Goal: Browse casually: Explore the website without a specific task or goal

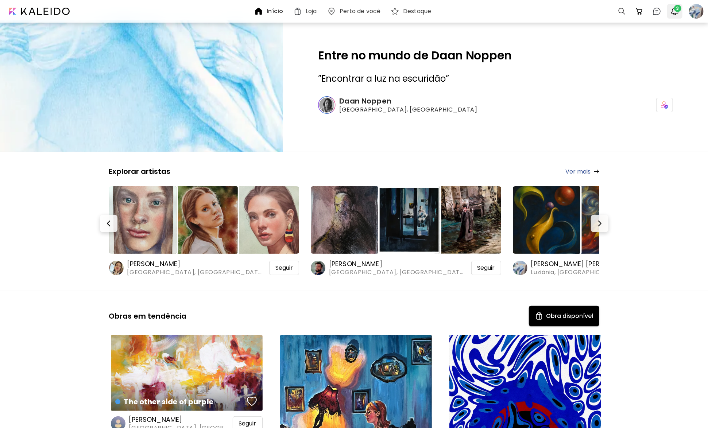
click at [676, 16] on button "3" at bounding box center [675, 11] width 12 height 12
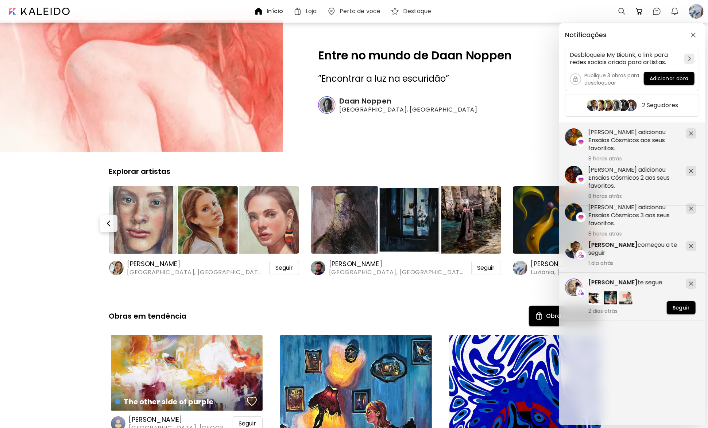
click at [63, 264] on div "Notificações Desbloqueie My BioLink, o link para redes sociais criado para arti…" at bounding box center [354, 214] width 708 height 428
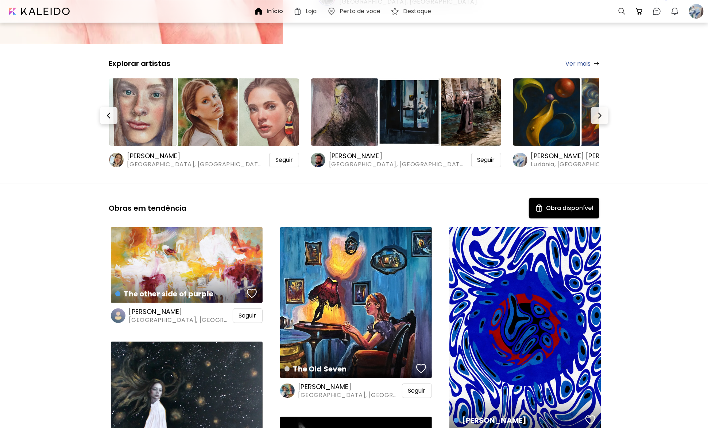
scroll to position [182, 0]
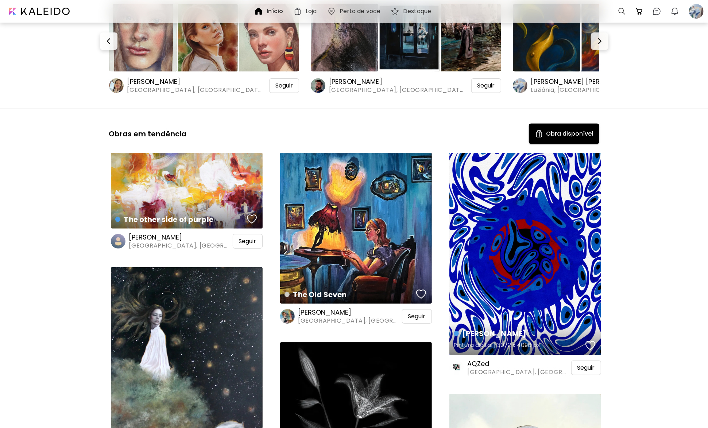
click at [529, 309] on div "Nazar boncuğu Pintura digital | 3072 x 4096 px" at bounding box center [525, 254] width 152 height 202
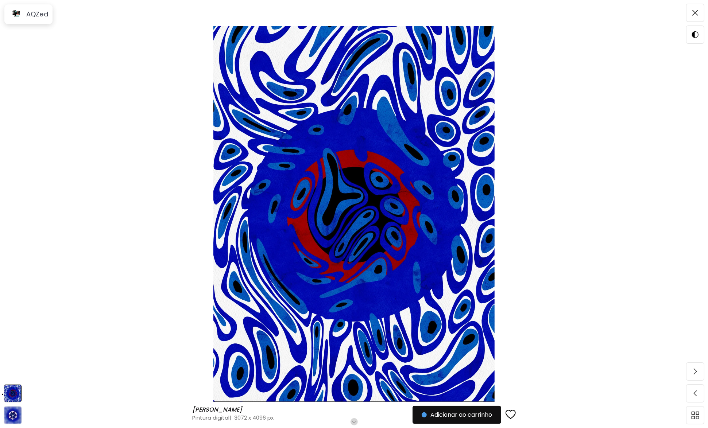
click at [513, 413] on div "button" at bounding box center [511, 415] width 10 height 11
click at [129, 73] on img at bounding box center [354, 214] width 647 height 376
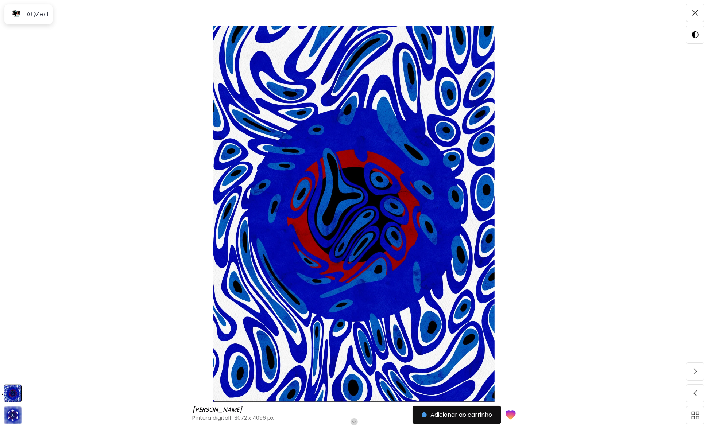
click at [457, 131] on img at bounding box center [354, 214] width 647 height 376
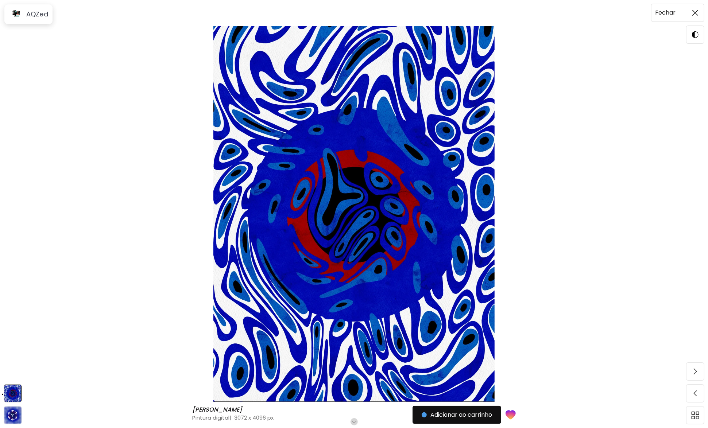
click at [695, 12] on img at bounding box center [695, 13] width 6 height 6
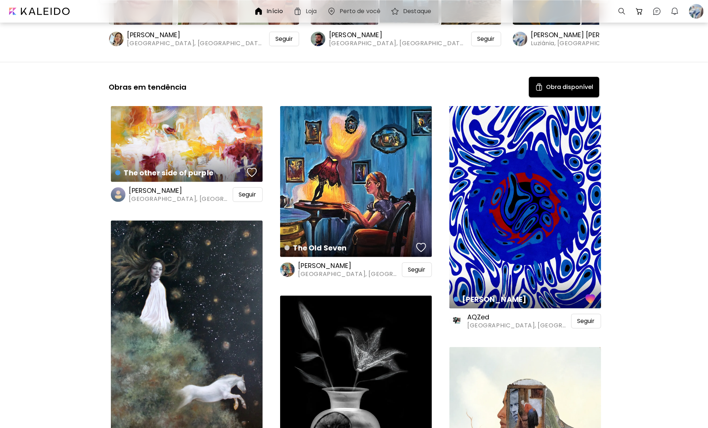
scroll to position [255, 0]
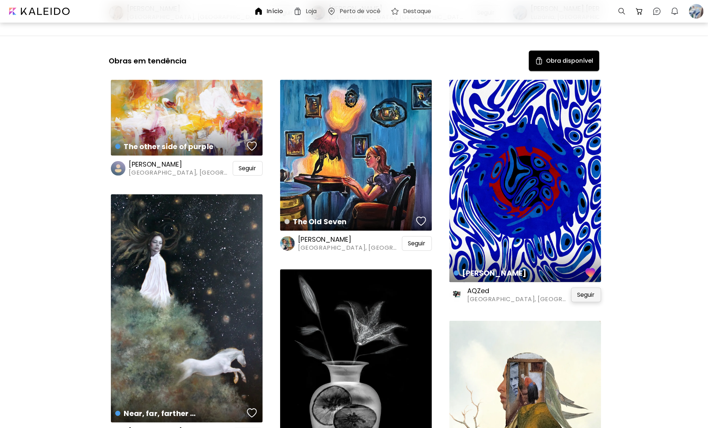
click at [586, 297] on span "Seguir" at bounding box center [586, 294] width 18 height 7
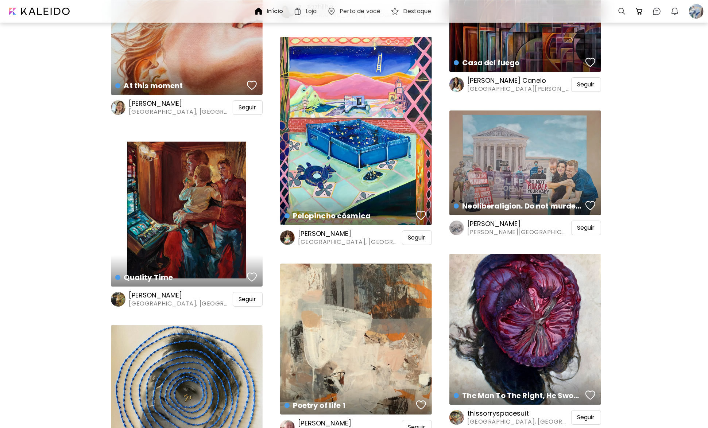
scroll to position [4049, 0]
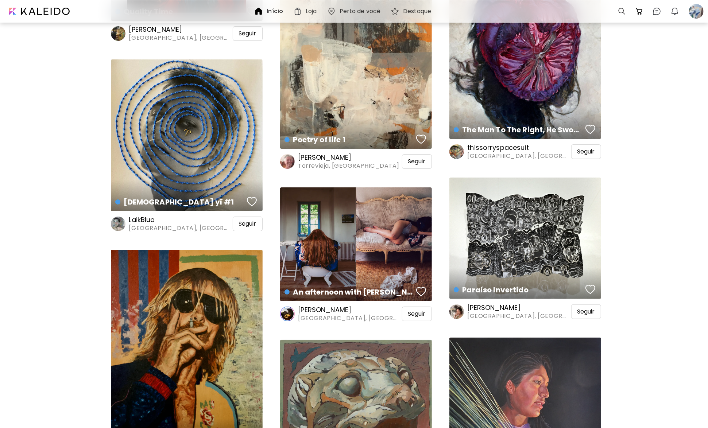
scroll to position [4304, 0]
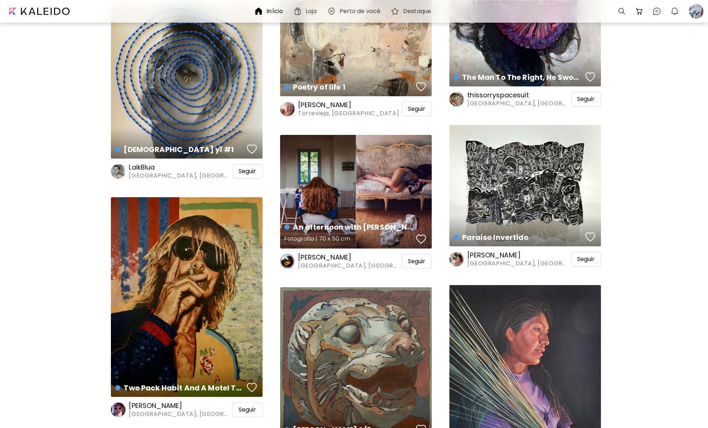
click at [379, 180] on div "An afternoon with Aurora Fotografia | 70 x 50 cm" at bounding box center [356, 192] width 152 height 114
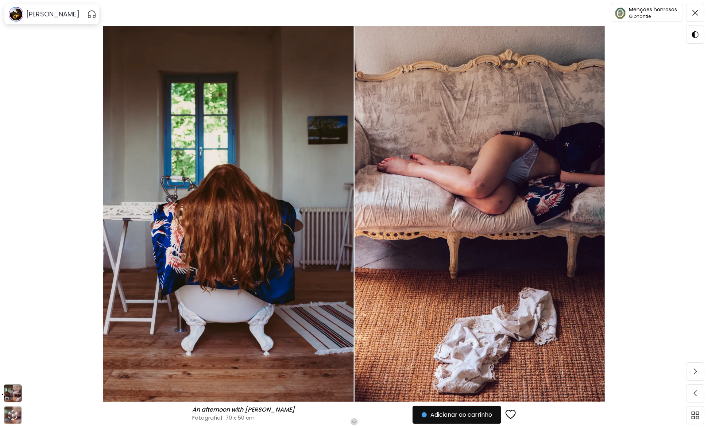
click at [51, 71] on img at bounding box center [354, 214] width 647 height 376
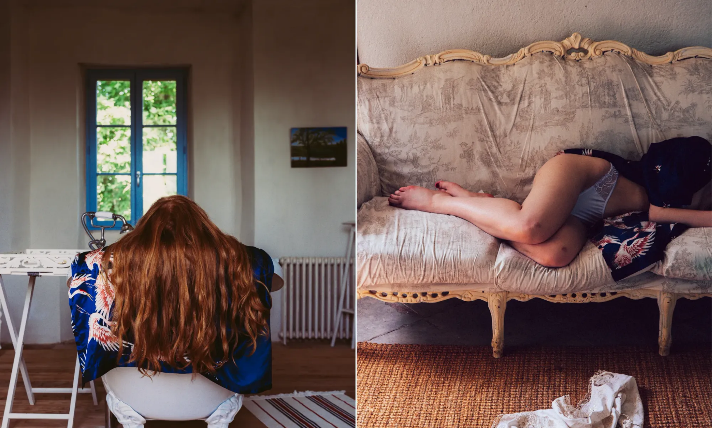
click at [268, 74] on img at bounding box center [356, 266] width 712 height 533
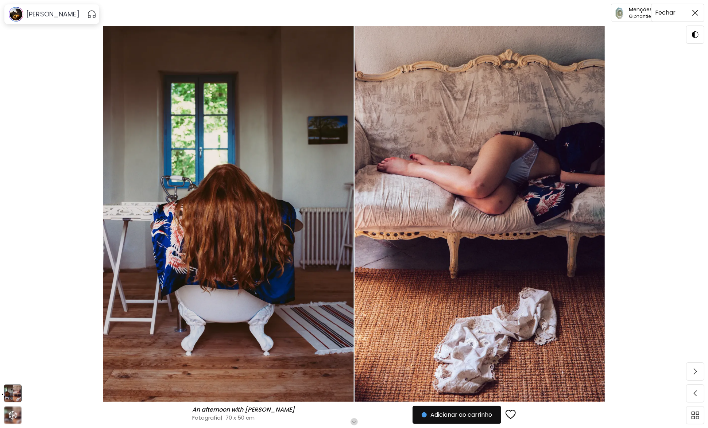
click at [697, 11] on img at bounding box center [695, 13] width 6 height 6
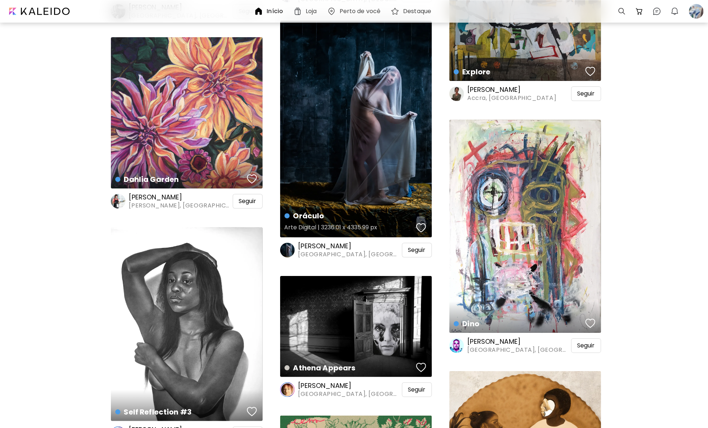
scroll to position [8462, 0]
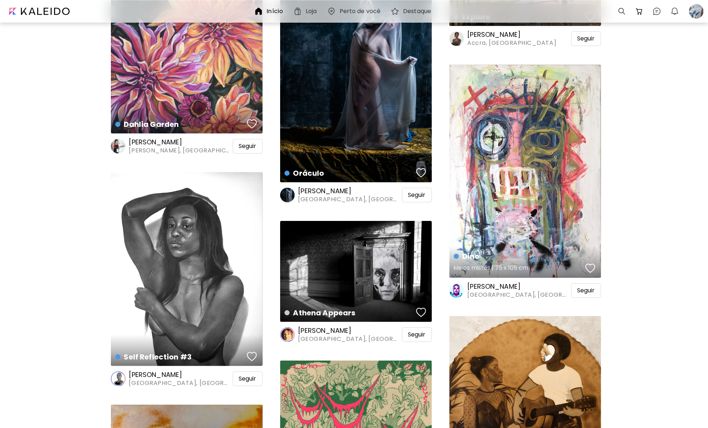
click at [522, 226] on div "[PERSON_NAME] mistos | 75 x 105 cm" at bounding box center [525, 171] width 152 height 213
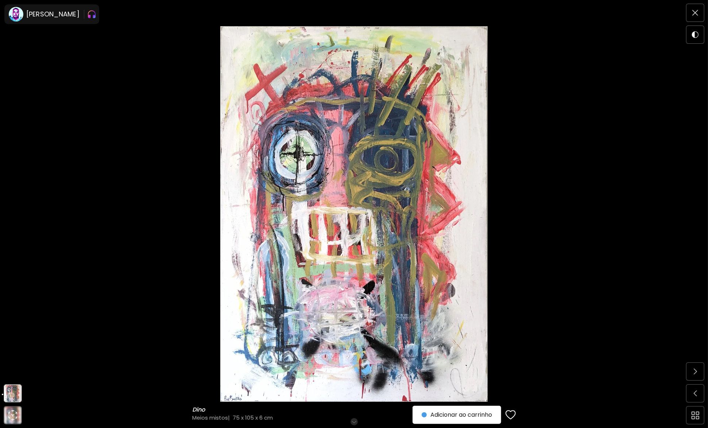
click at [356, 421] on h6 "Role para mais" at bounding box center [354, 422] width 38 height 6
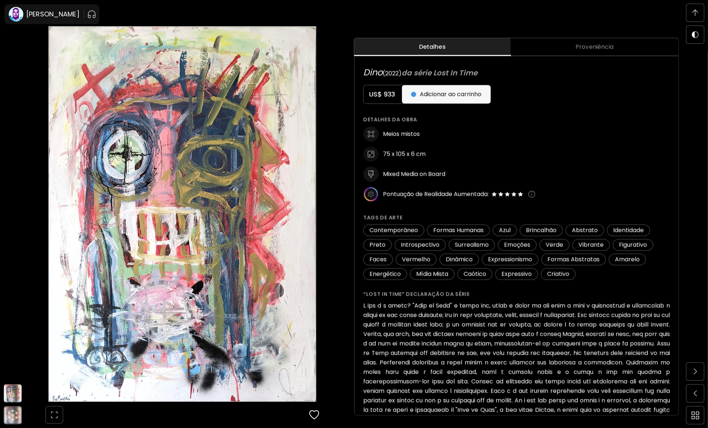
scroll to position [0, 0]
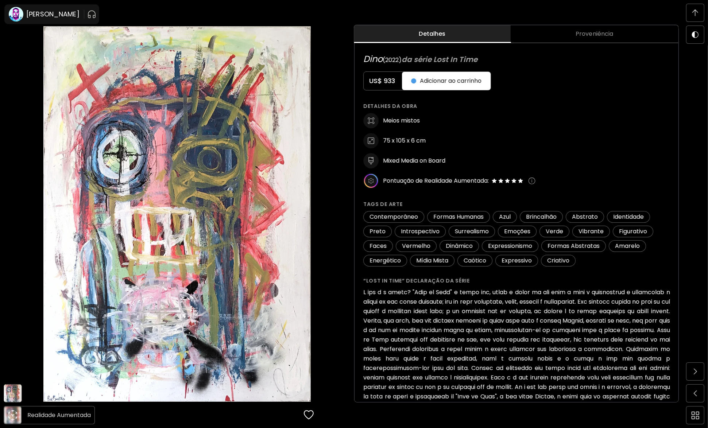
click at [18, 416] on icon "animation" at bounding box center [13, 416] width 12 height 12
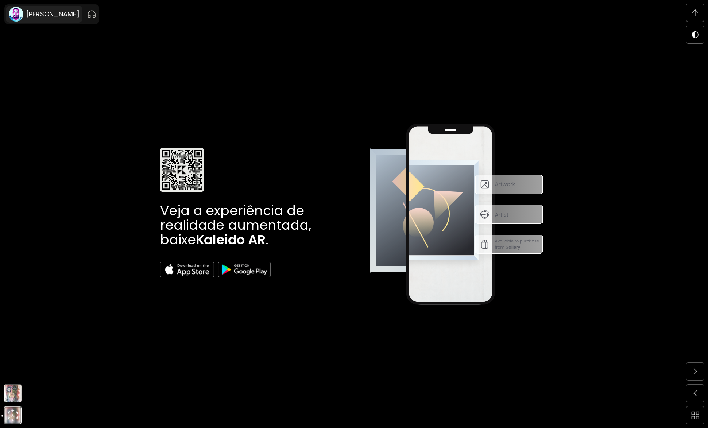
click at [39, 18] on h6 "[PERSON_NAME]" at bounding box center [52, 14] width 53 height 9
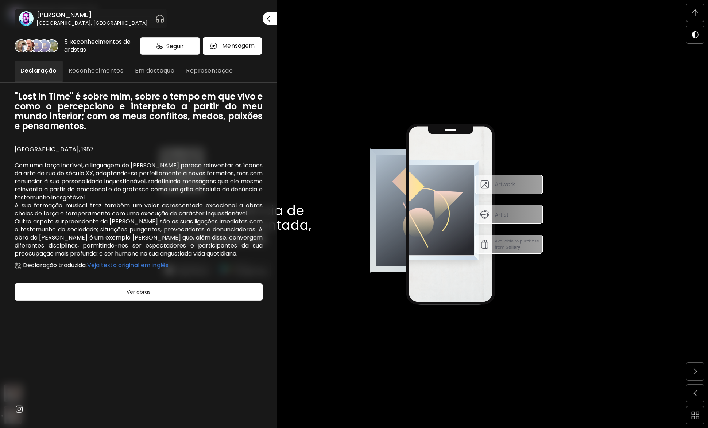
click at [699, 15] on div at bounding box center [354, 214] width 708 height 428
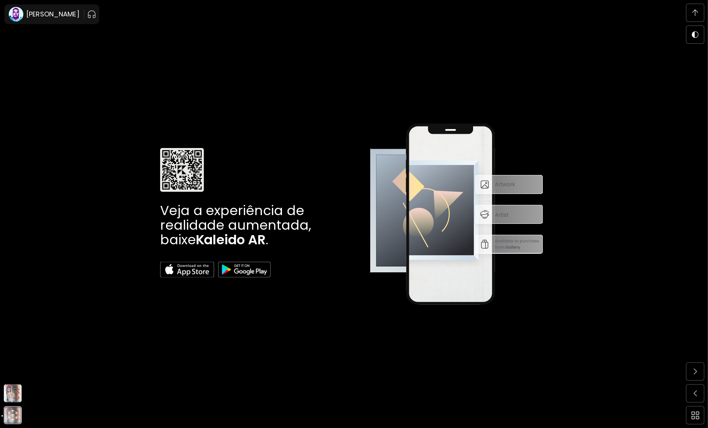
click at [699, 15] on span at bounding box center [695, 12] width 15 height 15
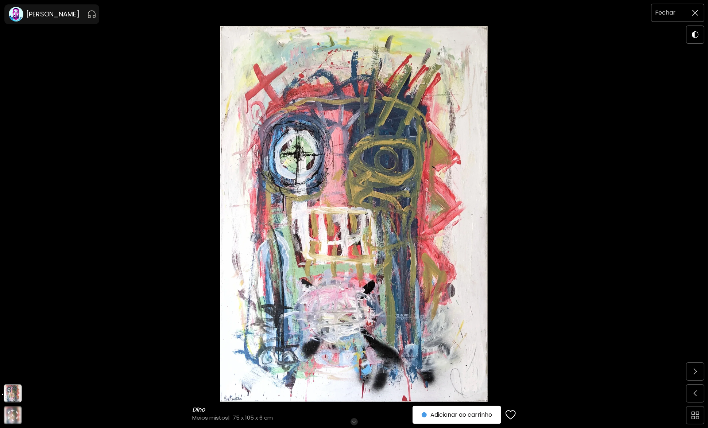
click at [696, 15] on img at bounding box center [695, 13] width 6 height 6
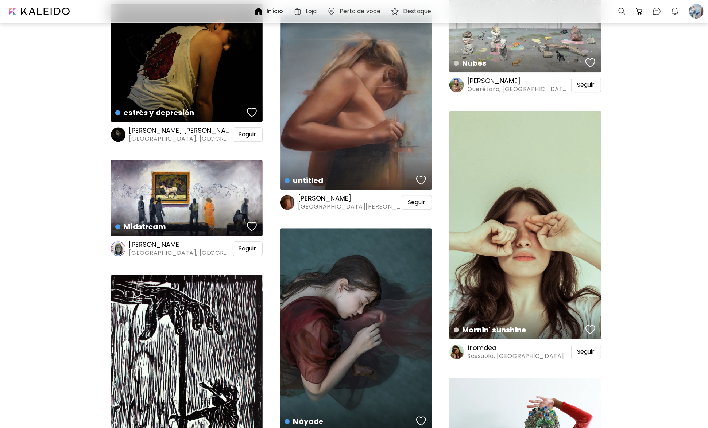
scroll to position [9848, 0]
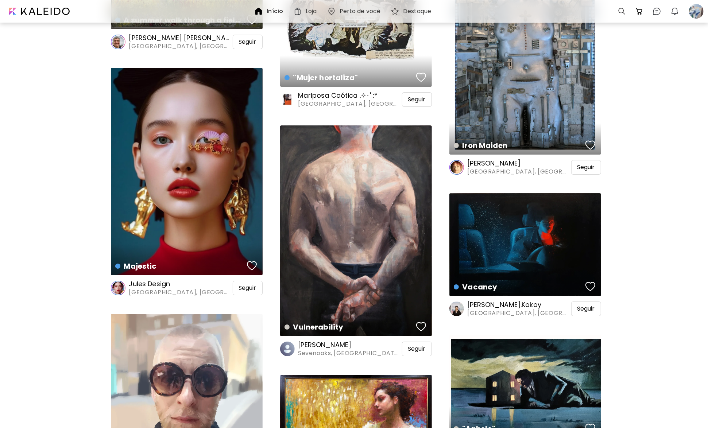
scroll to position [10468, 0]
